Goal: Task Accomplishment & Management: Manage account settings

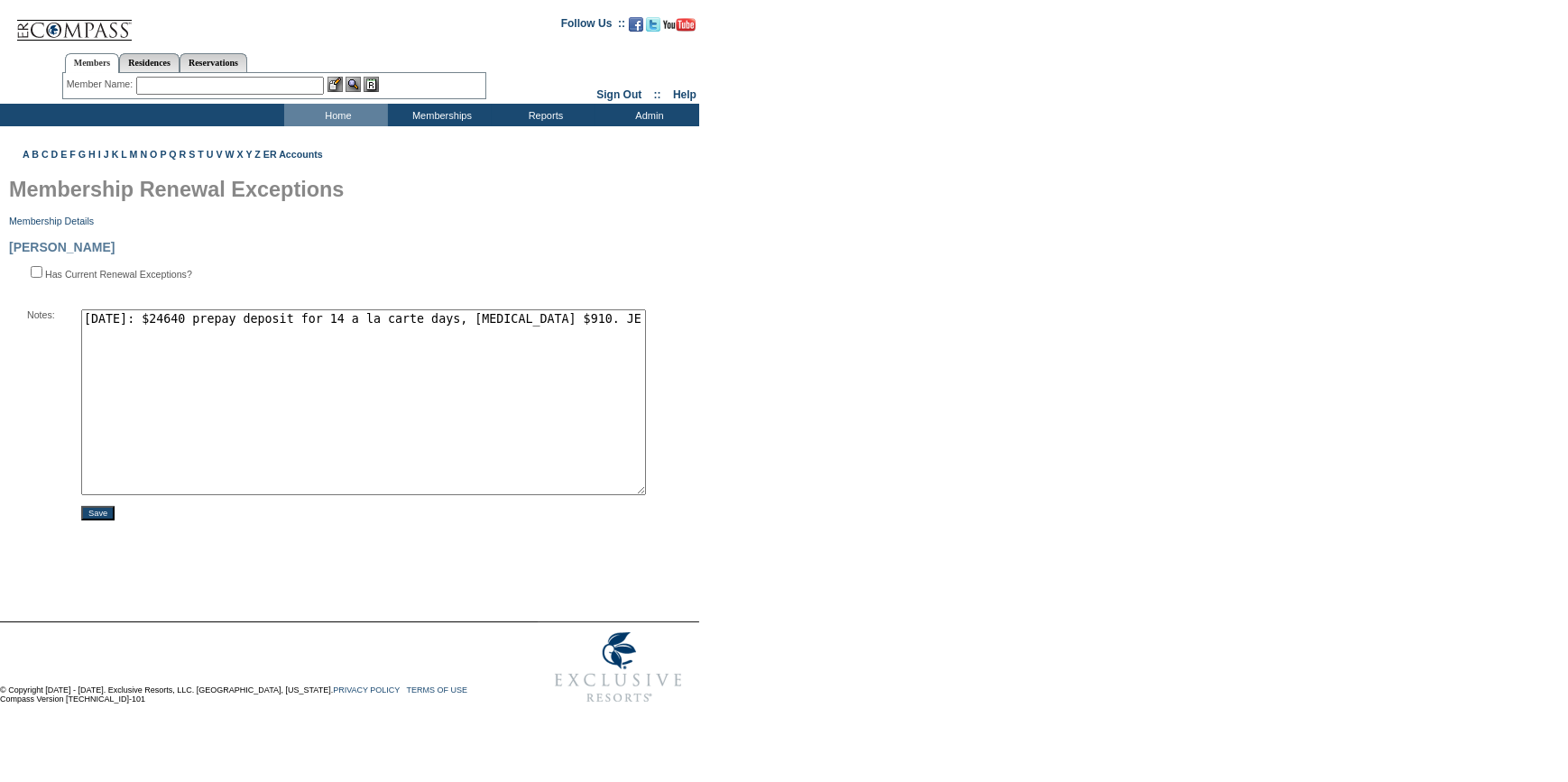
drag, startPoint x: 180, startPoint y: 319, endPoint x: 154, endPoint y: 324, distance: 26.5
click at [154, 324] on textarea "12/1/25: $24640 prepay deposit for 14 a la carte days, bal $910. JE" at bounding box center [363, 401] width 564 height 186
drag, startPoint x: 182, startPoint y: 322, endPoint x: 155, endPoint y: 322, distance: 27.0
click at [155, 322] on textarea "12/1/25: $24640 prepay deposit for 14 a la carte days, bal $910. JE" at bounding box center [363, 401] width 564 height 186
type textarea "12/1/25: $25550 prepay deposit for 14 a la carte days, bal $910. JE"
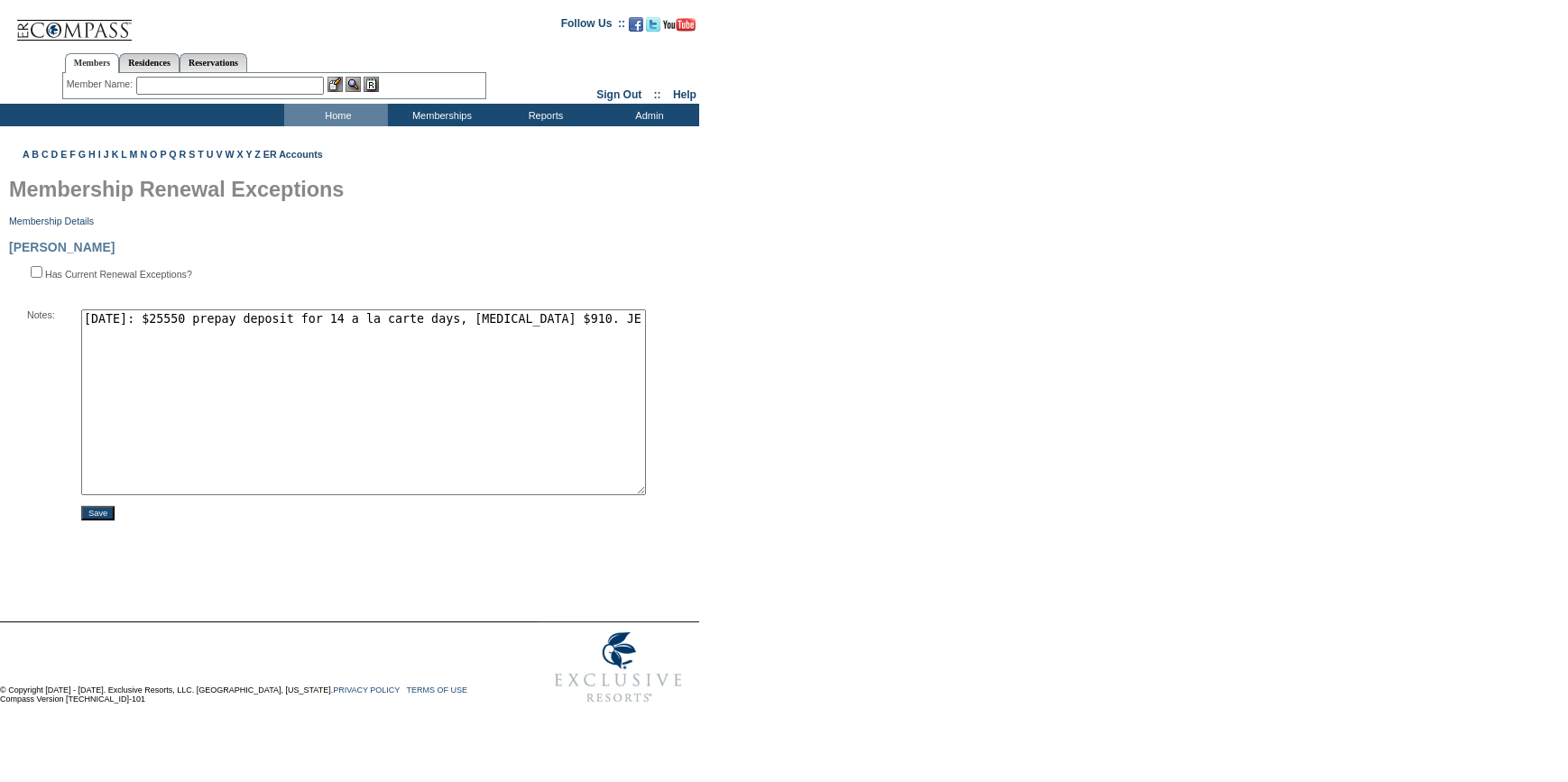
click at [94, 517] on input "Save" at bounding box center [98, 513] width 33 height 15
drag, startPoint x: 501, startPoint y: 323, endPoint x: 533, endPoint y: 322, distance: 32.0
click at [501, 323] on textarea "12/1/25: $25550 prepay deposit for 14 a la carte days, bal $910. JE" at bounding box center [363, 401] width 564 height 186
type textarea "[DATE]: $25550 prepay deposit for 14 a la carte days. JE"
click at [94, 516] on input "Save" at bounding box center [98, 513] width 33 height 15
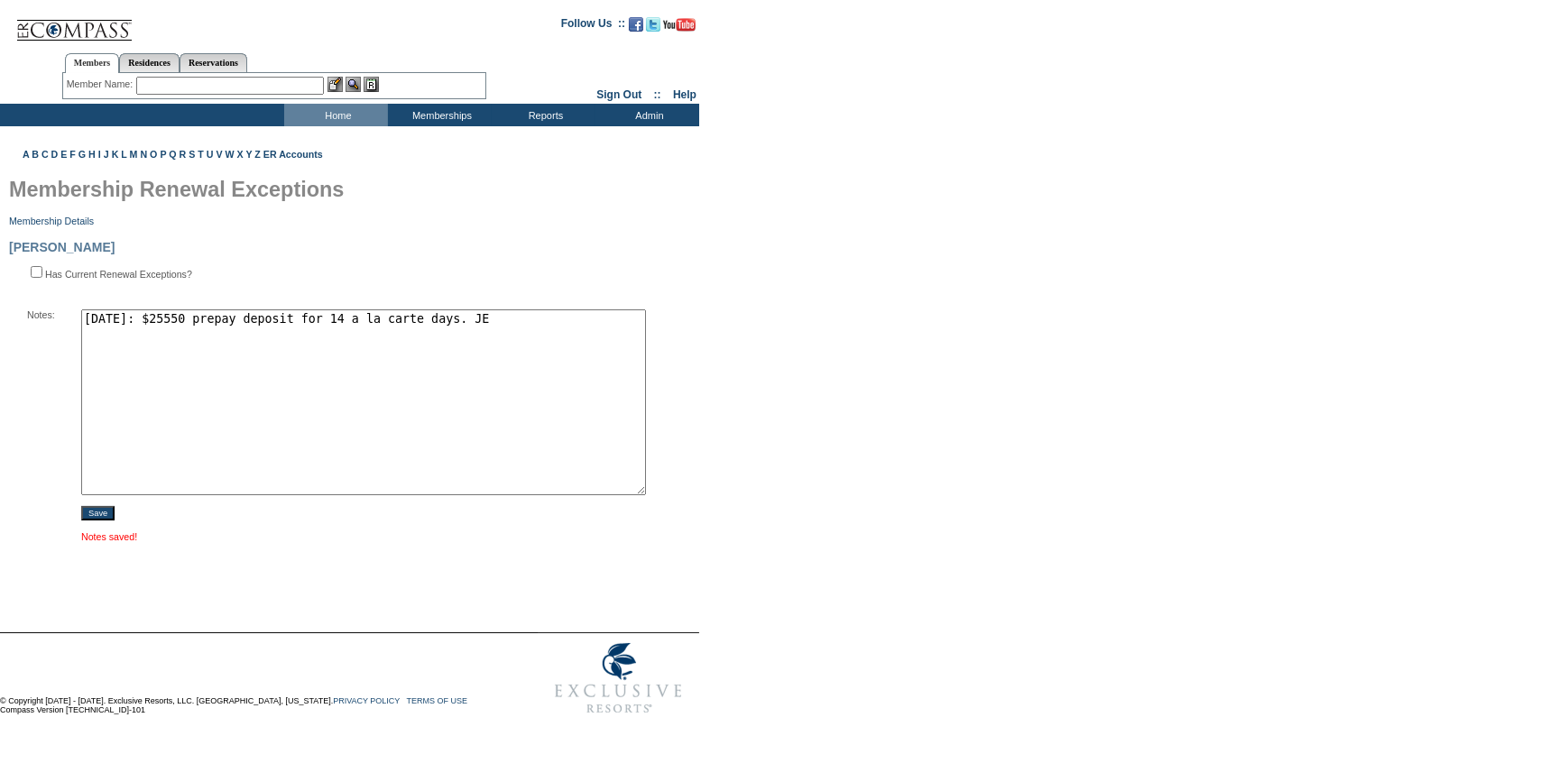
click at [218, 82] on input "text" at bounding box center [229, 85] width 187 height 18
